Goal: Task Accomplishment & Management: Manage account settings

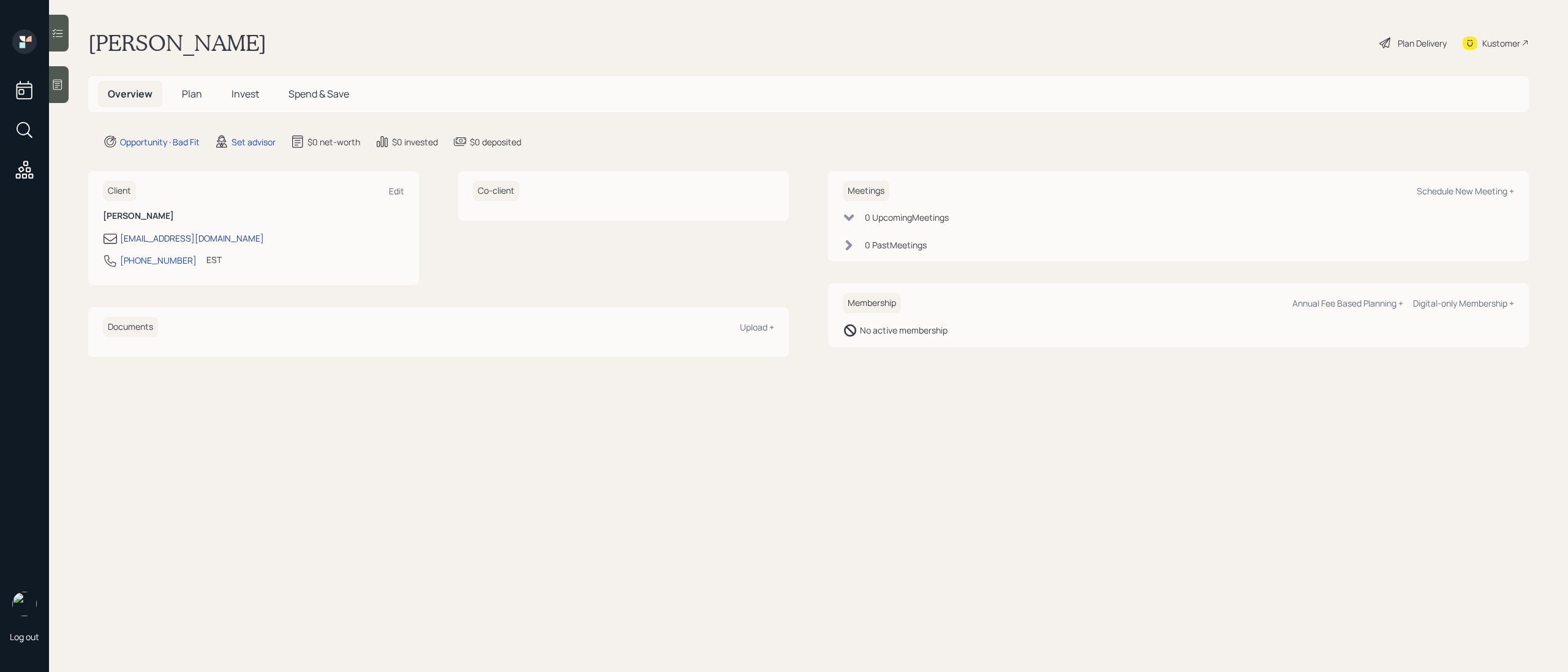
click at [159, 237] on div "[EMAIL_ADDRESS][DOMAIN_NAME]" at bounding box center [192, 238] width 144 height 13
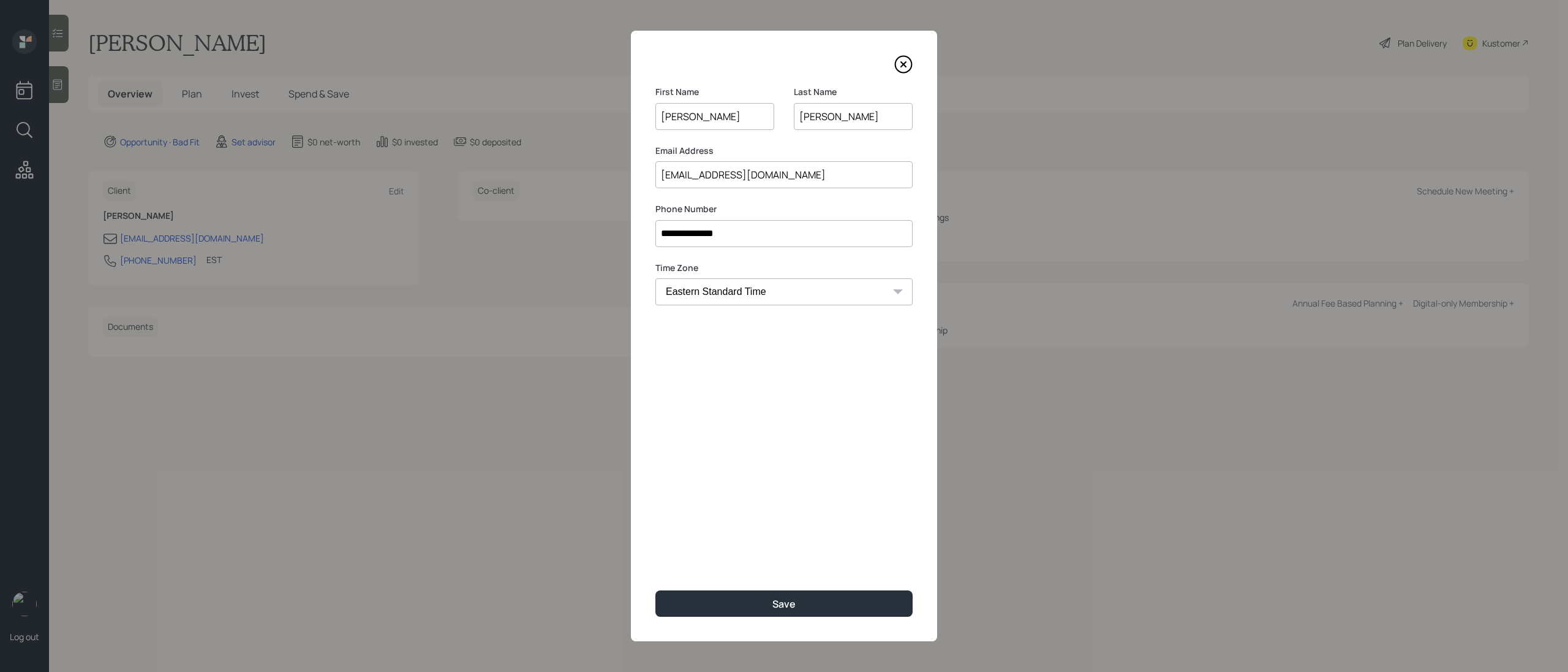
drag, startPoint x: 777, startPoint y: 175, endPoint x: 624, endPoint y: 167, distance: 153.2
click at [622, 169] on div "**********" at bounding box center [784, 336] width 1568 height 672
